Goal: Information Seeking & Learning: Learn about a topic

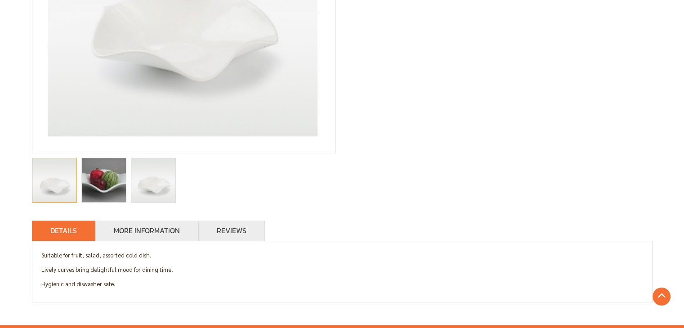
scroll to position [235, 0]
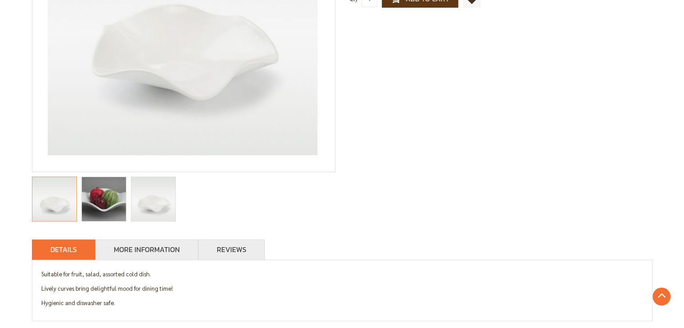
click at [110, 202] on img "melamine bowl, food bowl, extra large food bowl, salad bowl, extra large salad …" at bounding box center [104, 199] width 66 height 44
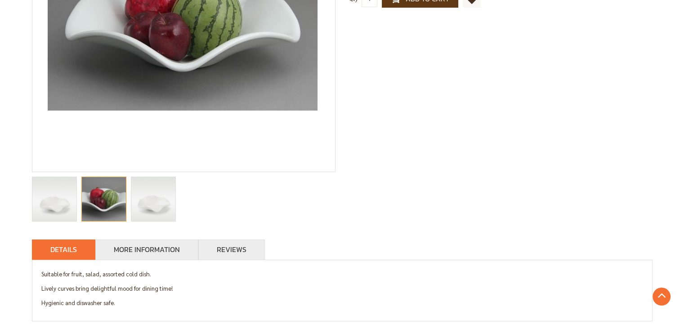
click at [153, 202] on img "Hana Floral Bowl" at bounding box center [153, 199] width 44 height 44
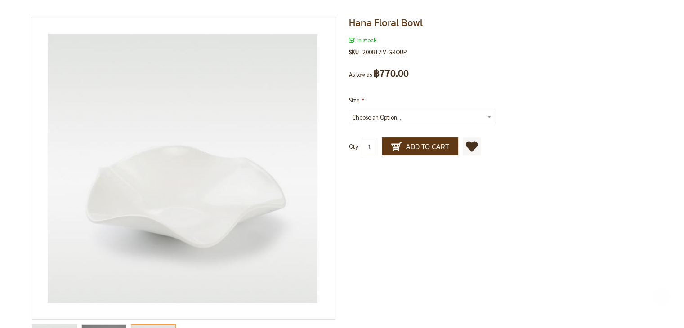
scroll to position [90, 0]
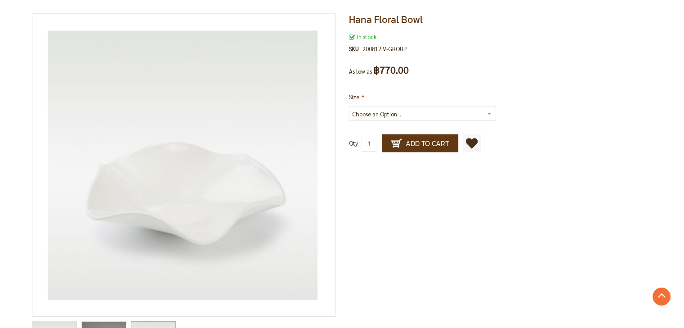
click at [486, 117] on select "Choose an Option... 12 inch 15 inch +฿675.00" at bounding box center [422, 114] width 147 height 14
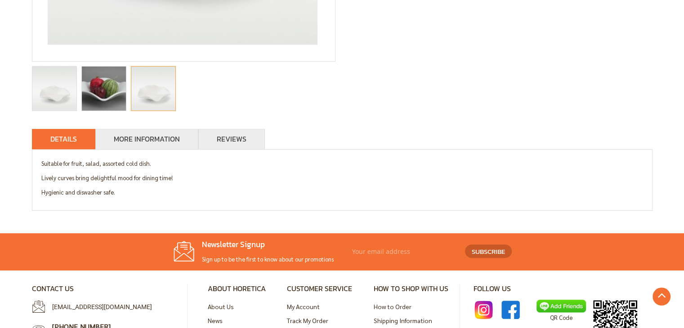
scroll to position [360, 0]
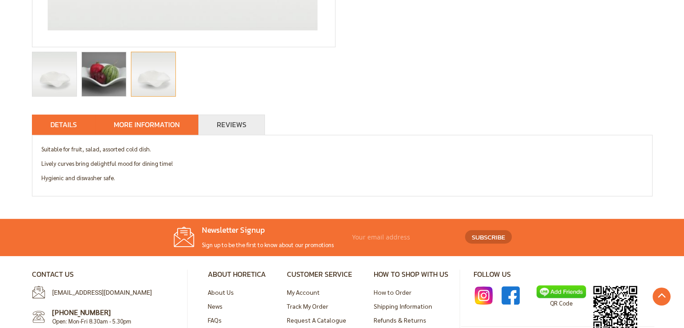
click at [167, 131] on li "More Information" at bounding box center [146, 125] width 103 height 20
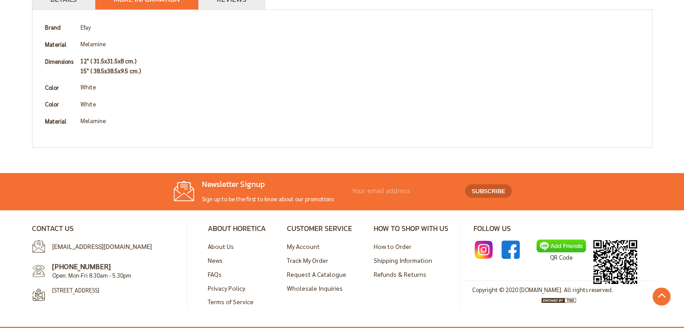
scroll to position [494, 0]
click at [212, 242] on link "About Us" at bounding box center [221, 246] width 26 height 8
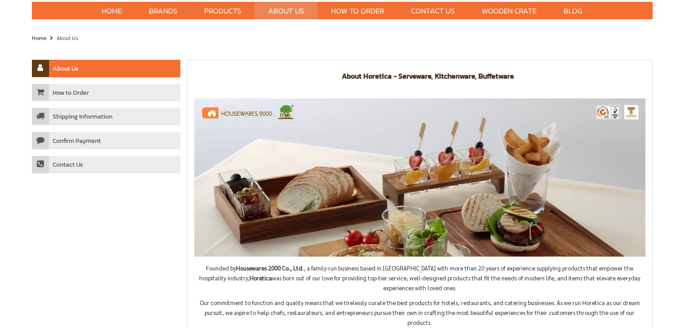
scroll to position [45, 0]
